Goal: Contribute content

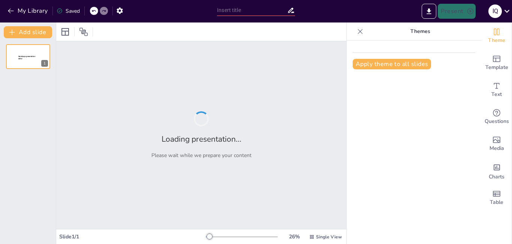
type input "Calentamiento Global y su Efecto en la Biodiversidad Peruana"
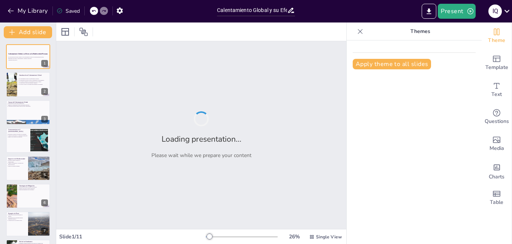
checkbox input "true"
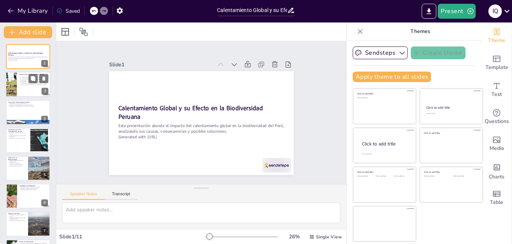
checkbox input "true"
click at [39, 89] on div at bounding box center [28, 84] width 45 height 25
type textarea "Lo ipsumdolorsit ametco ad el seddoeiu tem in utl etdolorema al eni adminim ven…"
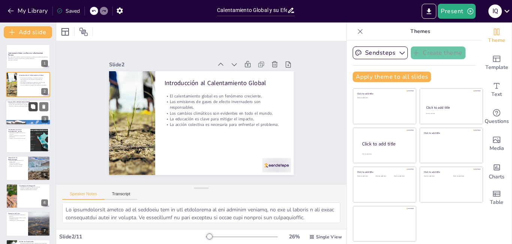
checkbox input "true"
click at [33, 111] on button at bounding box center [32, 106] width 9 height 9
type textarea "La deforestación es una de las principales causas del calentamiento global, ya …"
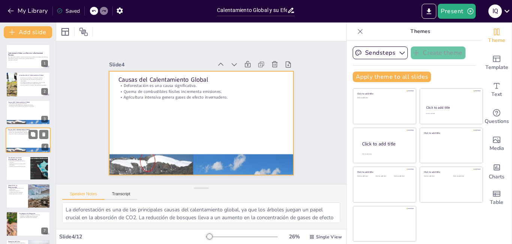
click at [28, 135] on div at bounding box center [28, 139] width 45 height 25
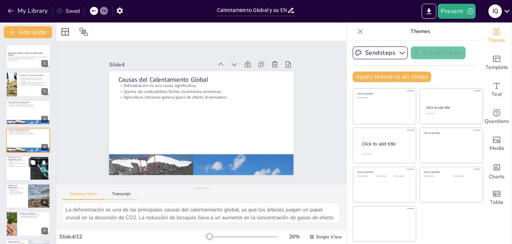
checkbox input "true"
click at [20, 161] on p "Fenómenos climáticos extremos son comunes." at bounding box center [18, 161] width 20 height 3
type textarea "Los fenómenos climáticos extremos, como sequías e inundaciones, están ocurriend…"
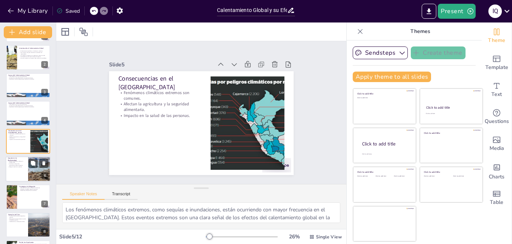
checkbox input "true"
click at [26, 166] on div at bounding box center [28, 168] width 45 height 25
type textarea "La pérdida de hábitats naturales es una de las mayores amenazas para la biodive…"
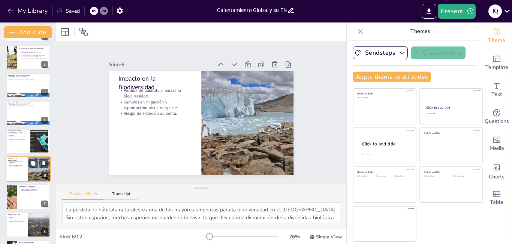
scroll to position [55, 0]
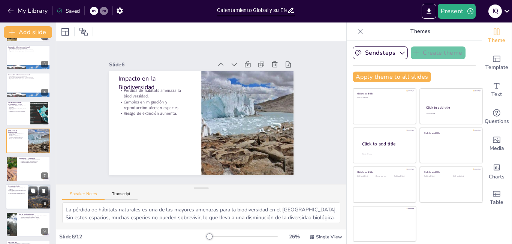
checkbox input "true"
click at [25, 202] on div at bounding box center [28, 196] width 45 height 25
type textarea "La conservación de áreas protegidas ha demostrado ser una estrategia efectiva p…"
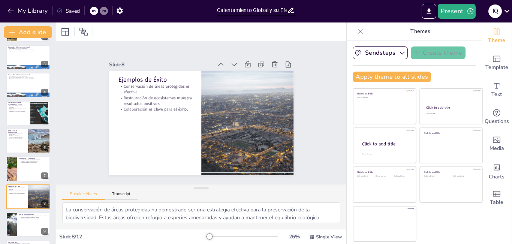
scroll to position [111, 0]
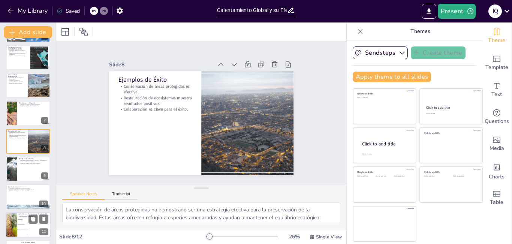
checkbox input "true"
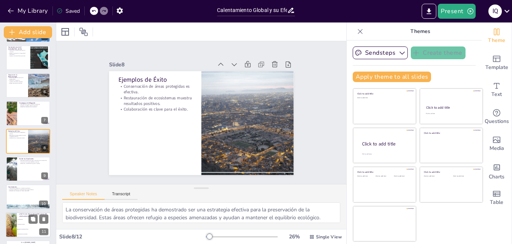
checkbox input "true"
click at [25, 228] on li "Quema de combustibles fósiles" at bounding box center [34, 229] width 34 height 5
type textarea "La quema de combustibles fósiles es una de las principales causas del calentami…"
checkbox input "true"
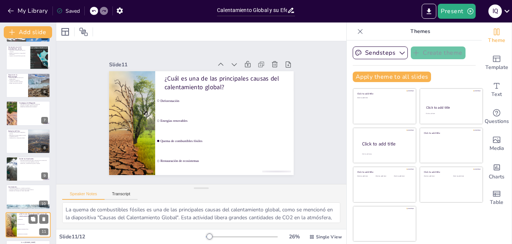
scroll to position [138, 0]
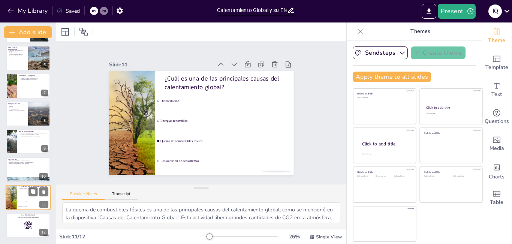
checkbox input "true"
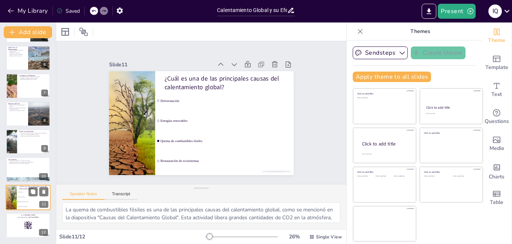
checkbox input "true"
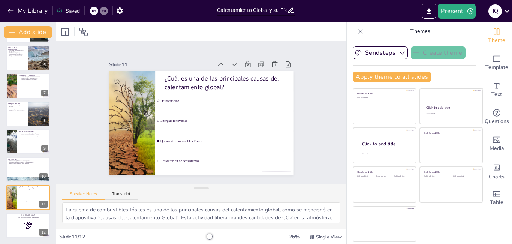
checkbox input "true"
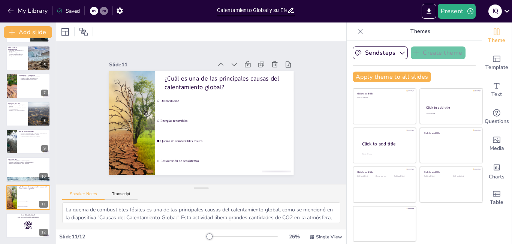
checkbox input "true"
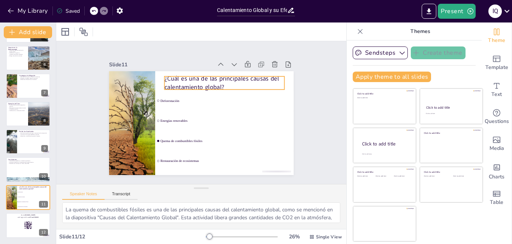
checkbox input "true"
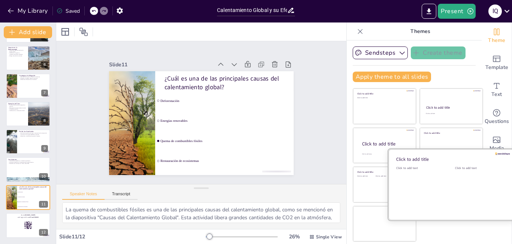
checkbox input "true"
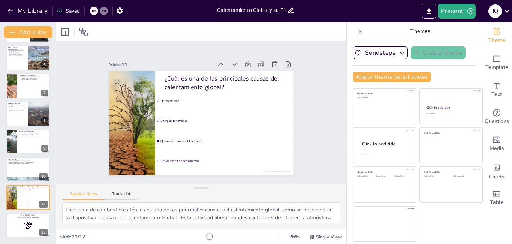
checkbox input "true"
